Goal: Check status

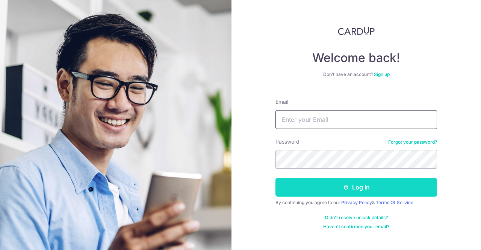
type input "[EMAIL_ADDRESS][DOMAIN_NAME]"
click at [312, 184] on button "Log in" at bounding box center [355, 187] width 161 height 19
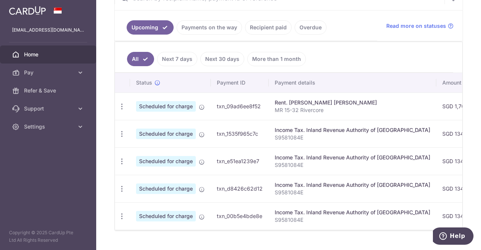
click at [229, 27] on link "Payments on the way" at bounding box center [208, 27] width 65 height 14
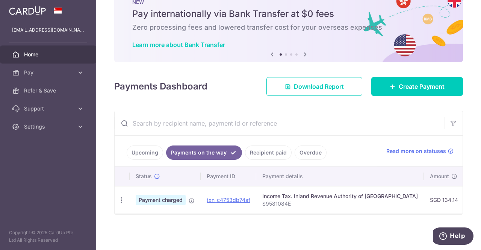
scroll to position [27, 0]
click at [255, 148] on link "Recipient paid" at bounding box center [268, 152] width 47 height 14
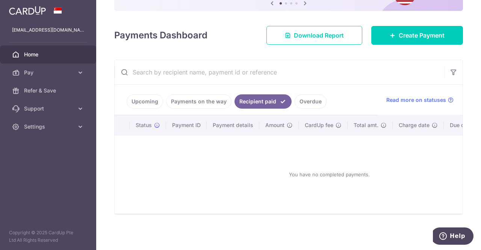
click at [216, 102] on link "Payments on the way" at bounding box center [198, 101] width 65 height 14
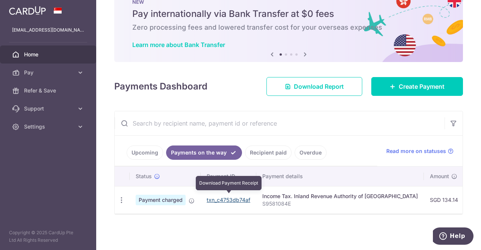
click at [217, 196] on link "txn_c4753db74af" at bounding box center [229, 199] width 44 height 6
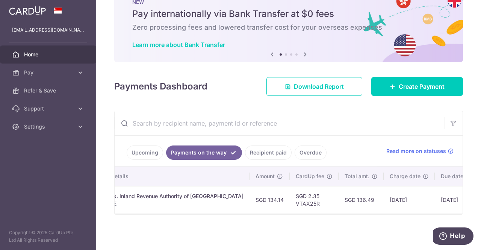
scroll to position [0, 0]
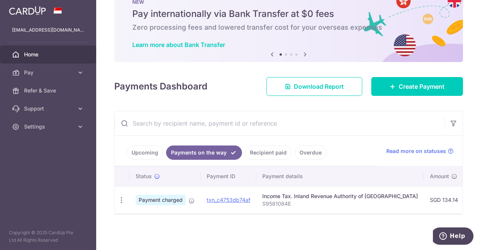
click at [137, 151] on link "Upcoming" at bounding box center [145, 152] width 36 height 14
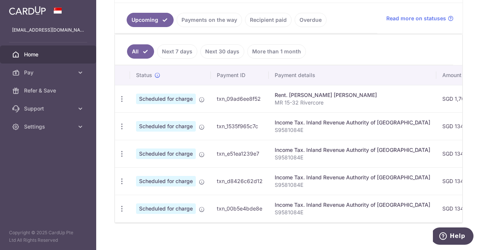
scroll to position [167, 0]
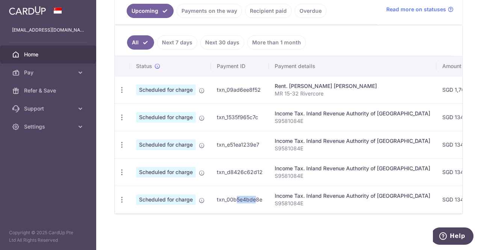
drag, startPoint x: 210, startPoint y: 208, endPoint x: 234, endPoint y: 210, distance: 23.7
click at [234, 210] on div "Status Payment ID Payment details Amount CardUp fee Total amt. Charge date Due …" at bounding box center [288, 134] width 347 height 157
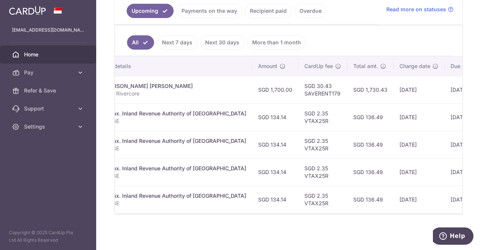
click at [393, 93] on td "[DATE]" at bounding box center [418, 89] width 51 height 27
drag, startPoint x: 396, startPoint y: 88, endPoint x: 299, endPoint y: 89, distance: 96.5
click at [299, 89] on tr "Update payment Cancel payment Scheduled for charge txn_09ad6ee8f52 Rent. [PERSO…" at bounding box center [237, 89] width 613 height 27
click at [347, 78] on td "SGD 1,730.43" at bounding box center [370, 89] width 46 height 27
